Goal: Task Accomplishment & Management: Use online tool/utility

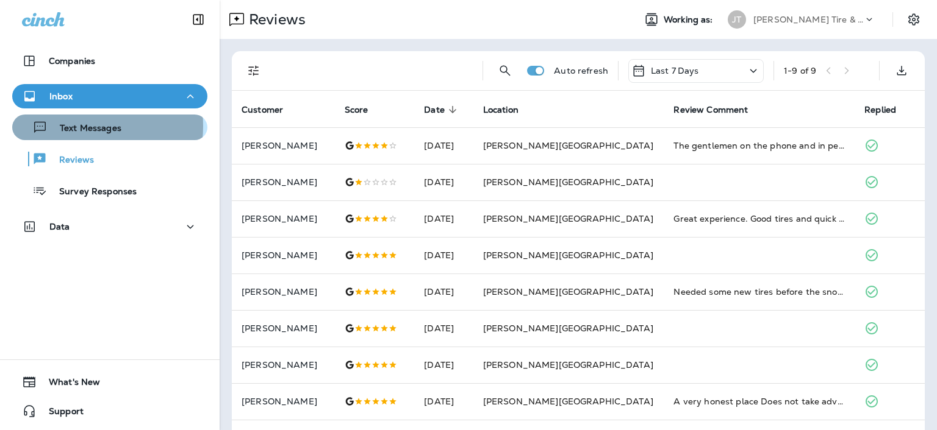
click at [87, 126] on p "Text Messages" at bounding box center [85, 129] width 74 height 12
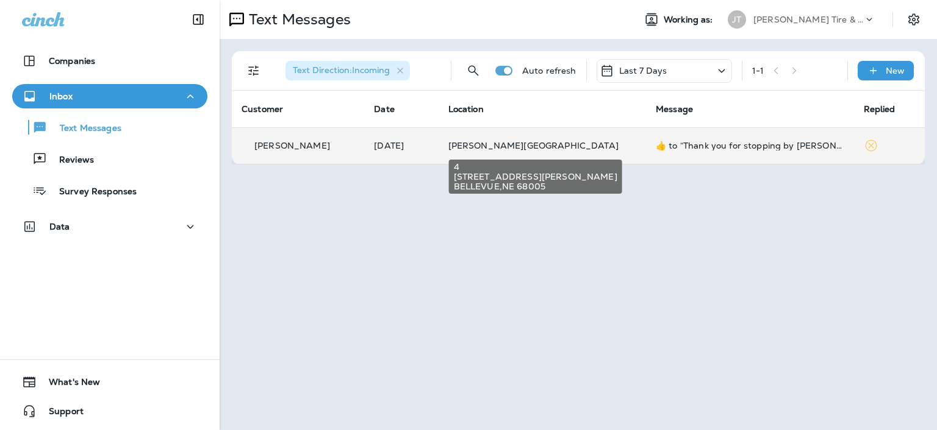
click at [527, 146] on span "[PERSON_NAME][GEOGRAPHIC_DATA]" at bounding box center [533, 145] width 170 height 11
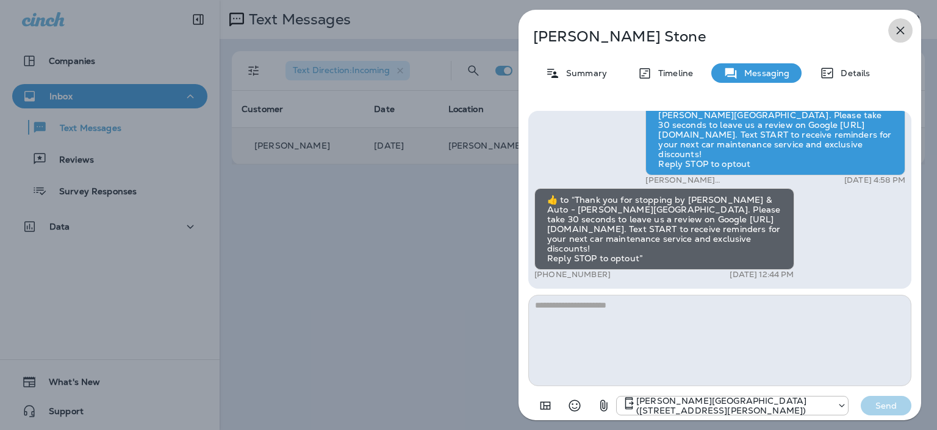
click at [904, 26] on icon "button" at bounding box center [900, 30] width 15 height 15
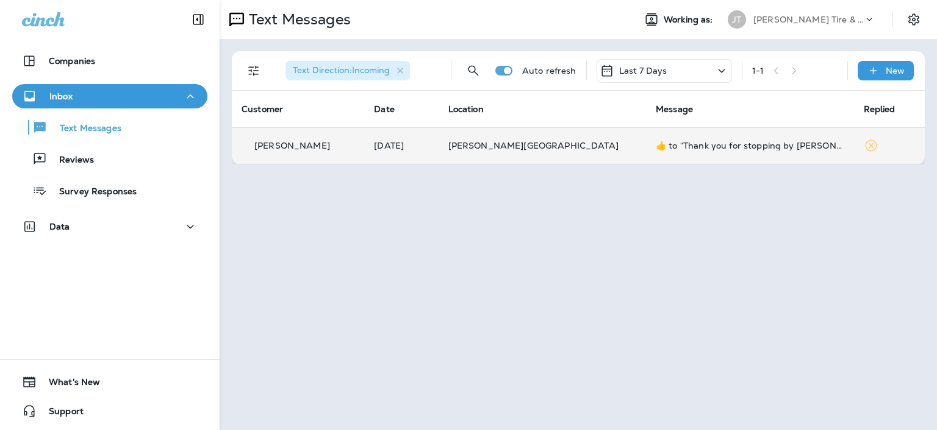
click at [863, 146] on icon at bounding box center [870, 145] width 15 height 15
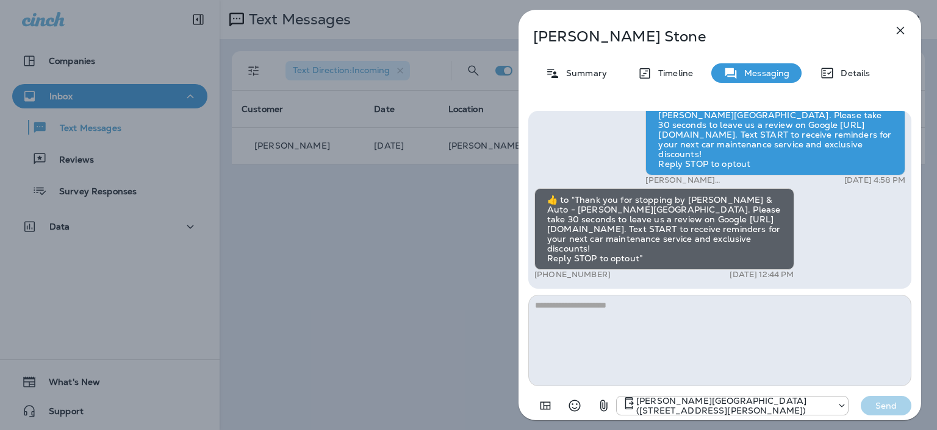
click at [899, 31] on icon "button" at bounding box center [900, 31] width 8 height 8
